Goal: Information Seeking & Learning: Learn about a topic

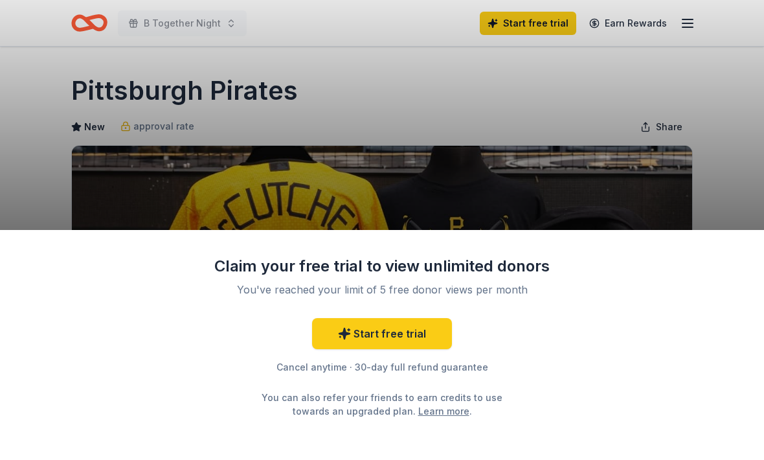
click at [572, 151] on div "Claim your free trial to view unlimited donors You've reached your limit of 5 f…" at bounding box center [382, 230] width 764 height 460
click at [597, 199] on div "Claim your free trial to view unlimited donors You've reached your limit of 5 f…" at bounding box center [382, 230] width 764 height 460
click at [557, 220] on div "Claim your free trial to view unlimited donors You've reached your limit of 5 f…" at bounding box center [382, 230] width 764 height 460
click at [91, 180] on div "Claim your free trial to view unlimited donors You've reached your limit of 5 f…" at bounding box center [382, 230] width 764 height 460
click at [90, 180] on div "Claim your free trial to view unlimited donors You've reached your limit of 5 f…" at bounding box center [382, 230] width 764 height 460
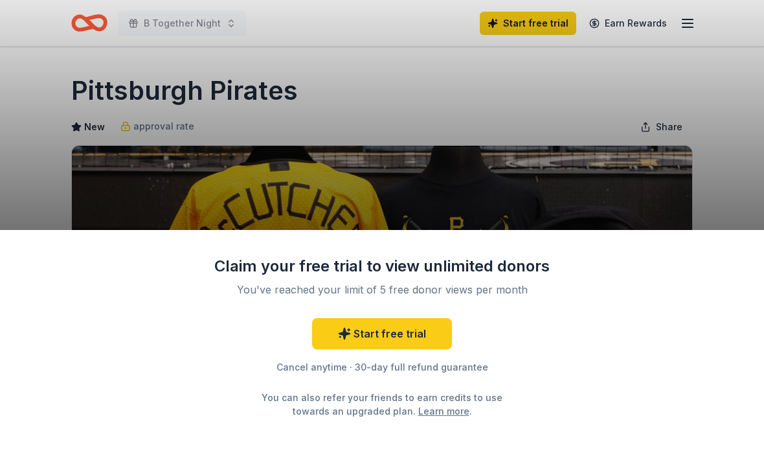
click at [577, 189] on div "Claim your free trial to view unlimited donors You've reached your limit of 5 f…" at bounding box center [382, 230] width 764 height 460
click at [725, 109] on div "Claim your free trial to view unlimited donors You've reached your limit of 5 f…" at bounding box center [382, 230] width 764 height 460
click at [731, 117] on div "Claim your free trial to view unlimited donors You've reached your limit of 5 f…" at bounding box center [382, 230] width 764 height 460
click at [735, 119] on div "Claim your free trial to view unlimited donors You've reached your limit of 5 f…" at bounding box center [382, 230] width 764 height 460
click at [723, 123] on div "Claim your free trial to view unlimited donors You've reached your limit of 5 f…" at bounding box center [382, 230] width 764 height 460
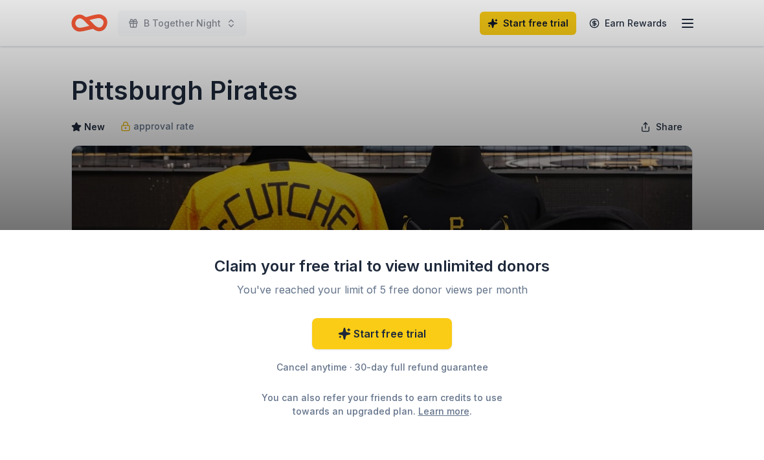
click at [723, 123] on div "Claim your free trial to view unlimited donors You've reached your limit of 5 f…" at bounding box center [382, 230] width 764 height 460
click at [737, 119] on div "Claim your free trial to view unlimited donors You've reached your limit of 5 f…" at bounding box center [382, 230] width 764 height 460
click at [737, 118] on div "Claim your free trial to view unlimited donors You've reached your limit of 5 f…" at bounding box center [382, 230] width 764 height 460
click at [729, 122] on div "Claim your free trial to view unlimited donors You've reached your limit of 5 f…" at bounding box center [382, 230] width 764 height 460
click at [729, 121] on div "Claim your free trial to view unlimited donors You've reached your limit of 5 f…" at bounding box center [382, 230] width 764 height 460
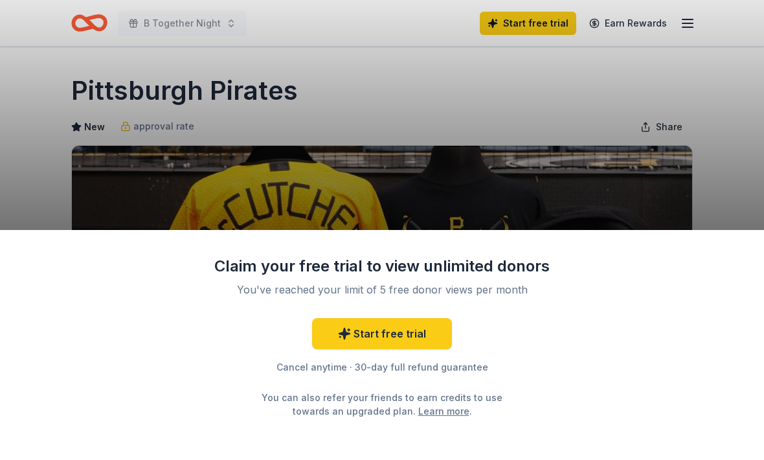
click at [731, 120] on div "Claim your free trial to view unlimited donors You've reached your limit of 5 f…" at bounding box center [382, 230] width 764 height 460
click at [730, 119] on div "Claim your free trial to view unlimited donors You've reached your limit of 5 f…" at bounding box center [382, 230] width 764 height 460
click at [733, 120] on div "Claim your free trial to view unlimited donors You've reached your limit of 5 f…" at bounding box center [382, 230] width 764 height 460
click at [681, 24] on div "Claim your free trial to view unlimited donors You've reached your limit of 5 f…" at bounding box center [382, 230] width 764 height 460
